Goal: Find specific page/section: Find specific page/section

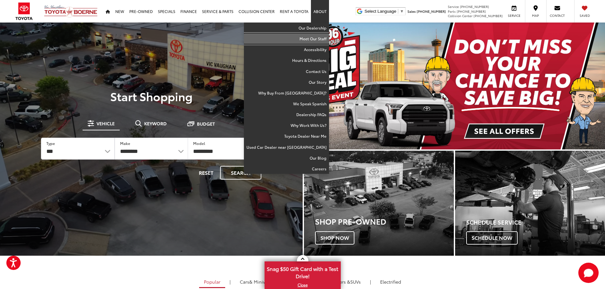
click at [317, 37] on link "Meet Our Staff" at bounding box center [286, 38] width 85 height 11
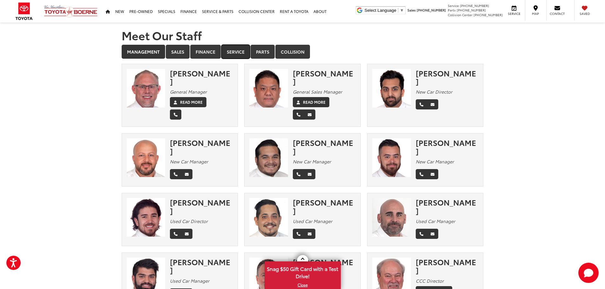
click at [238, 50] on link "Service" at bounding box center [235, 52] width 29 height 14
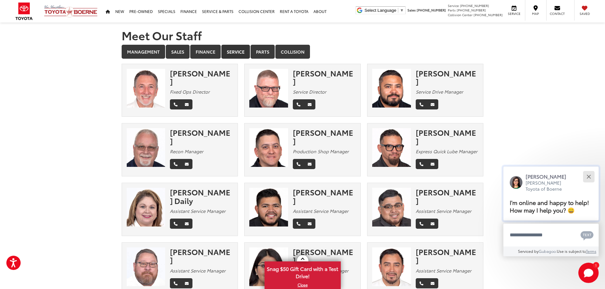
click at [587, 178] on button "Close" at bounding box center [588, 177] width 14 height 14
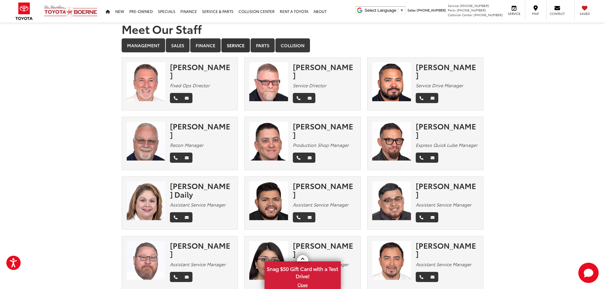
scroll to position [1, 0]
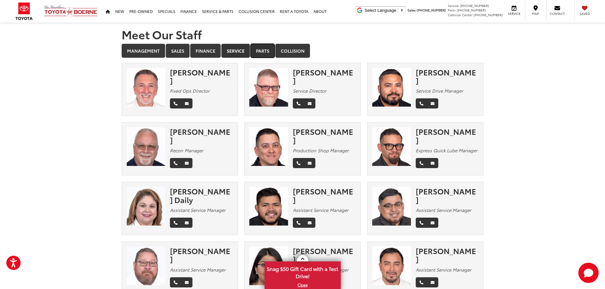
click at [259, 53] on link "Parts" at bounding box center [262, 51] width 24 height 14
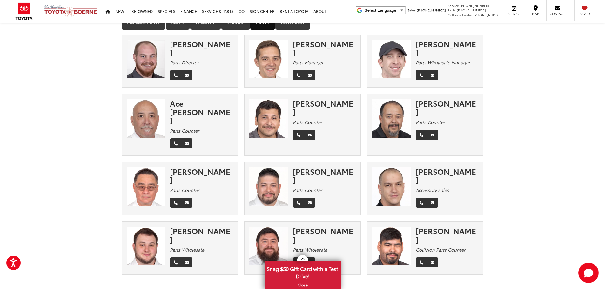
scroll to position [0, 0]
